Goal: Transaction & Acquisition: Purchase product/service

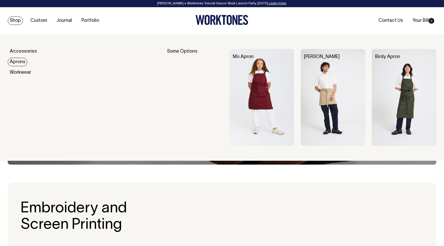
click at [17, 62] on link "Aprons" at bounding box center [18, 62] width 20 height 8
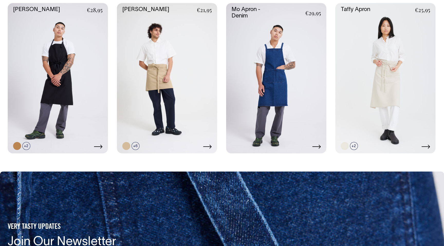
scroll to position [412, 0]
click at [155, 147] on link at bounding box center [154, 146] width 8 height 8
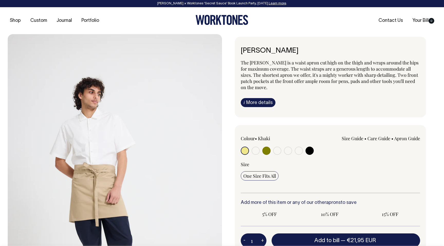
radio input "true"
select select "Rust"
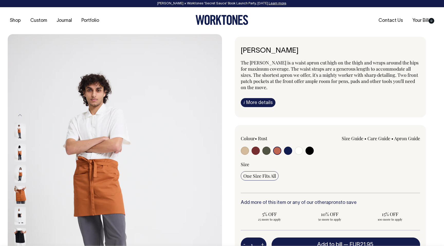
click at [279, 149] on input "radio" at bounding box center [277, 151] width 8 height 8
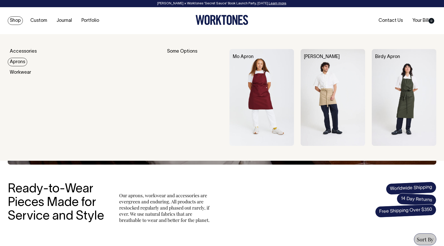
click at [16, 61] on link "Aprons" at bounding box center [18, 62] width 20 height 8
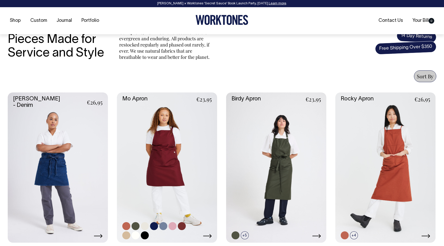
click at [170, 163] on link at bounding box center [167, 168] width 100 height 150
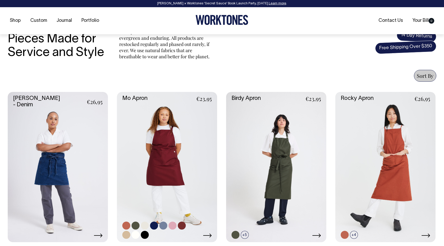
scroll to position [164, 0]
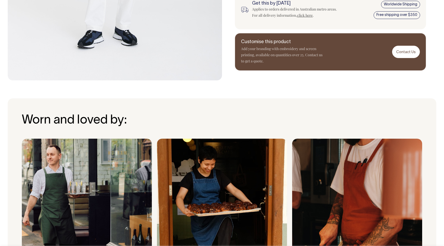
scroll to position [275, 0]
